Goal: Navigation & Orientation: Find specific page/section

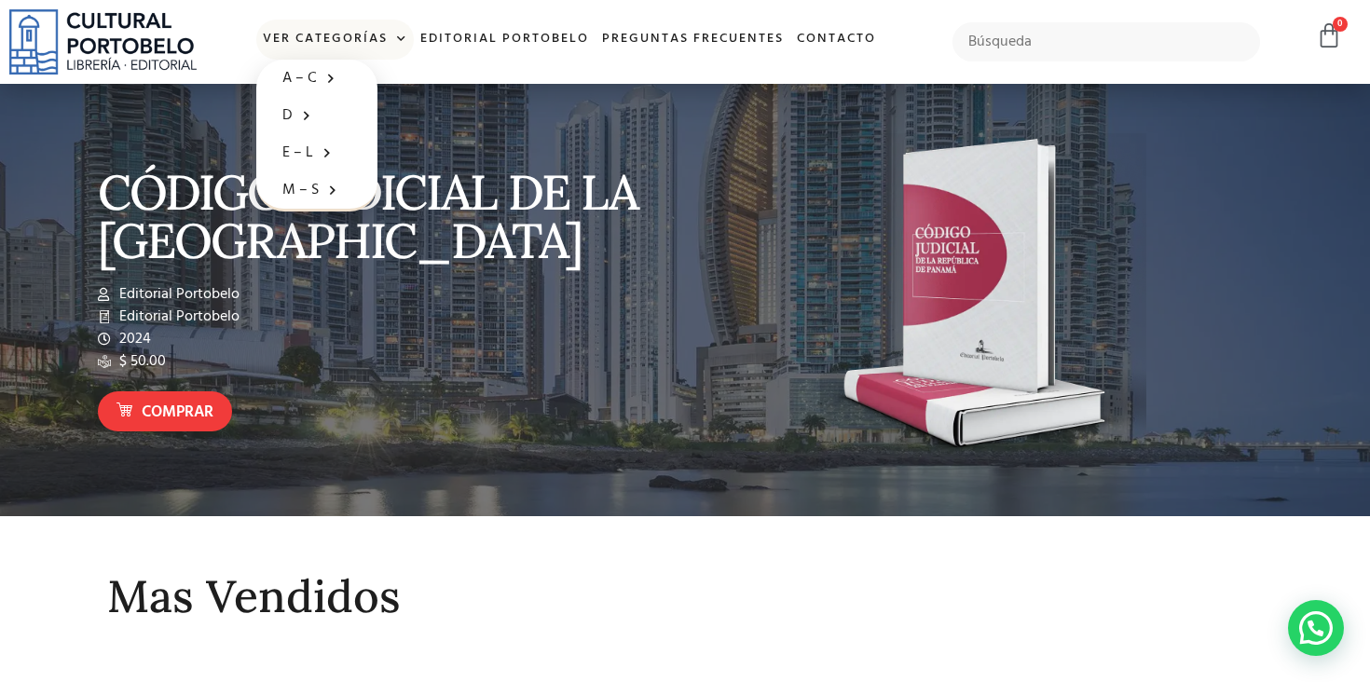
click at [393, 42] on span at bounding box center [398, 39] width 20 height 28
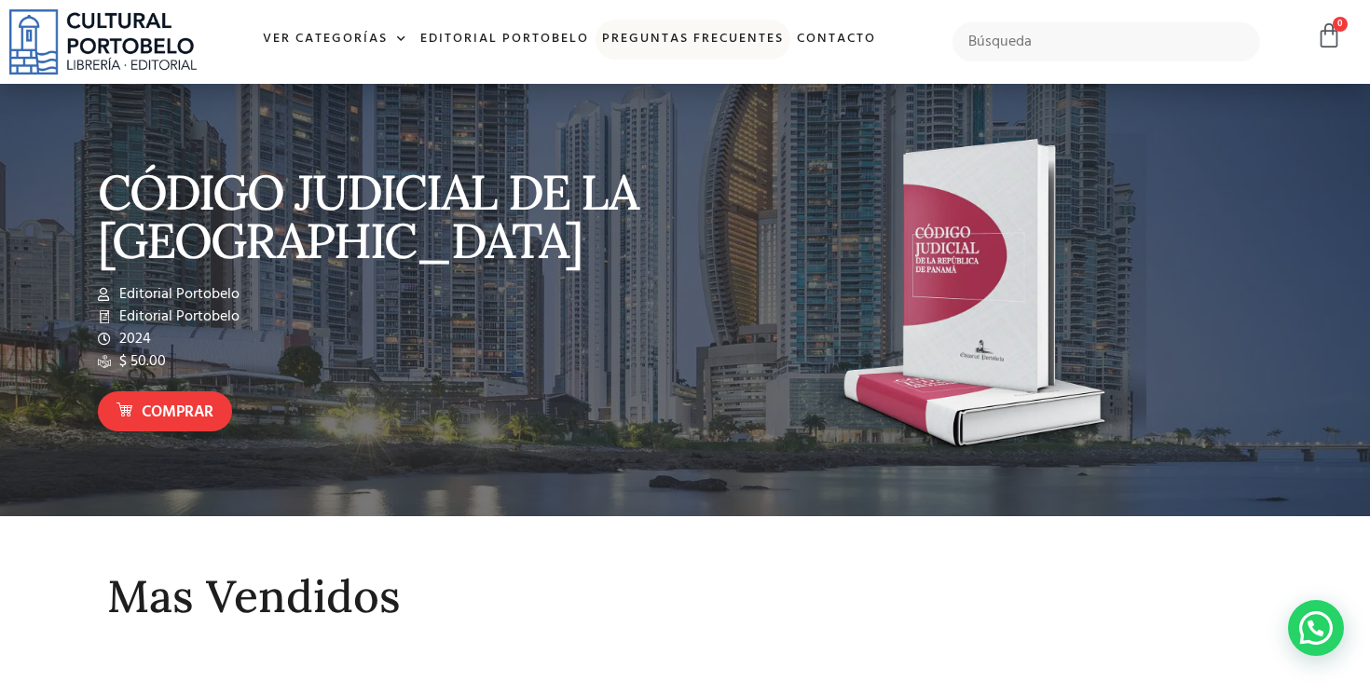
click at [692, 41] on link "Preguntas frecuentes" at bounding box center [693, 40] width 195 height 40
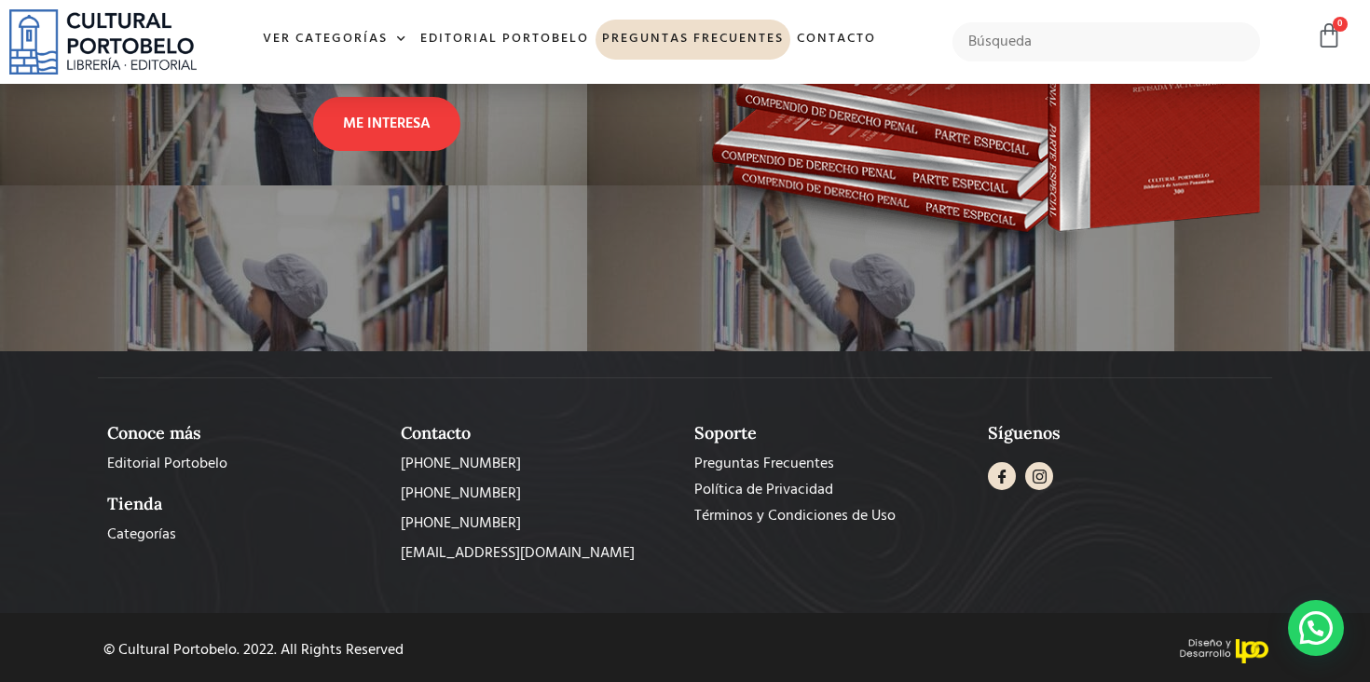
scroll to position [3171, 0]
click at [147, 533] on span "Categorías" at bounding box center [141, 536] width 69 height 22
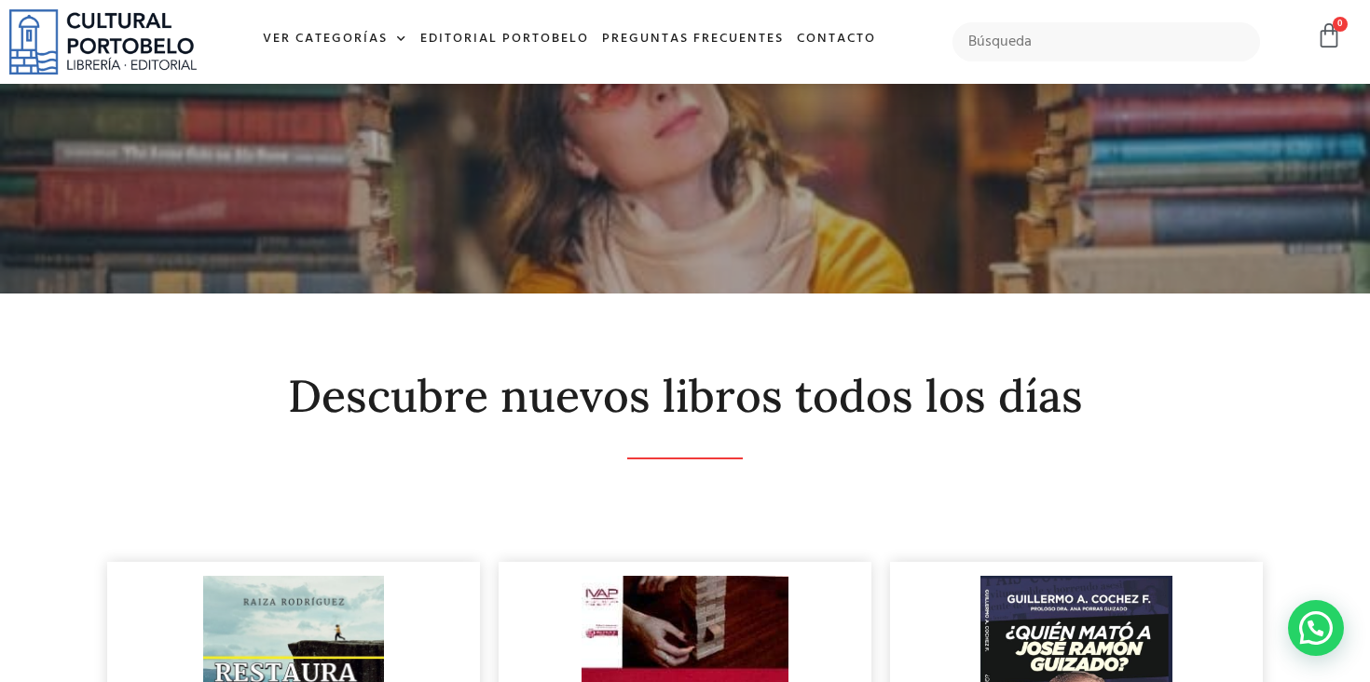
click at [143, 32] on img at bounding box center [102, 41] width 187 height 65
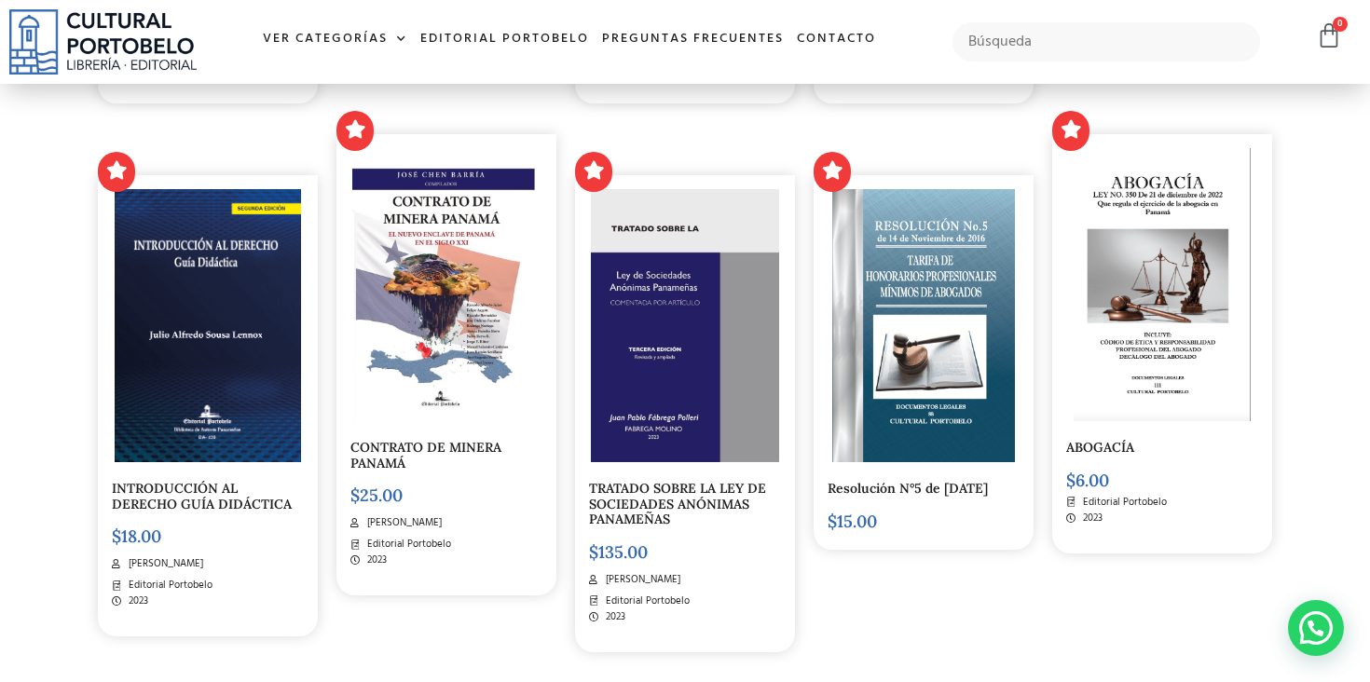
scroll to position [3719, 0]
